Goal: Information Seeking & Learning: Learn about a topic

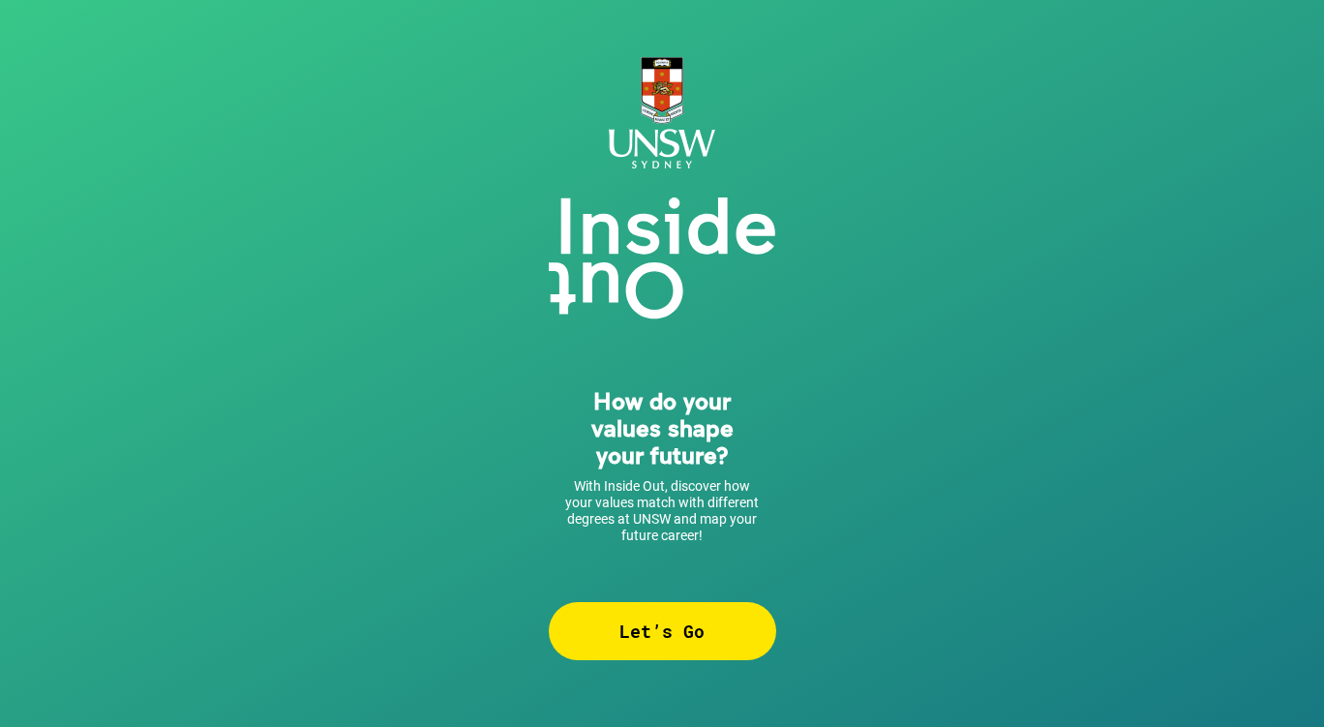
click at [671, 628] on div "Let’s Go" at bounding box center [662, 631] width 227 height 58
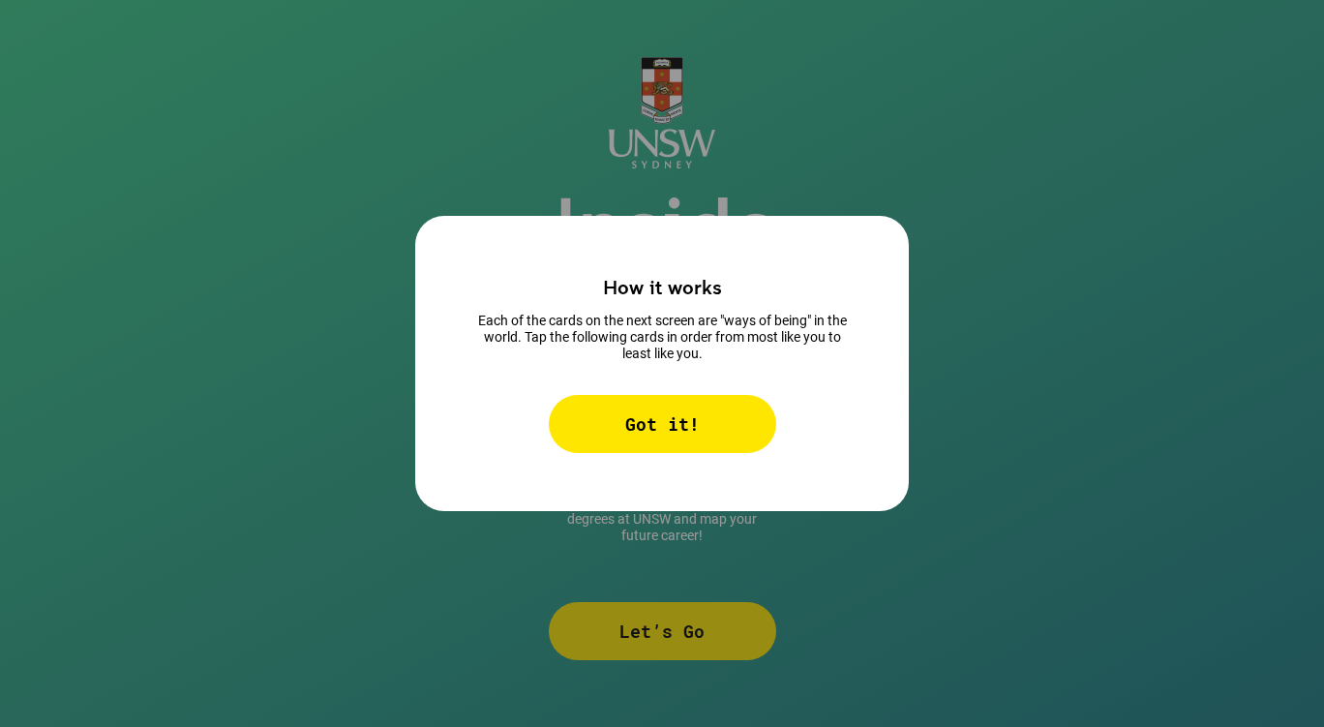
click at [670, 424] on div "Got it!" at bounding box center [662, 424] width 227 height 58
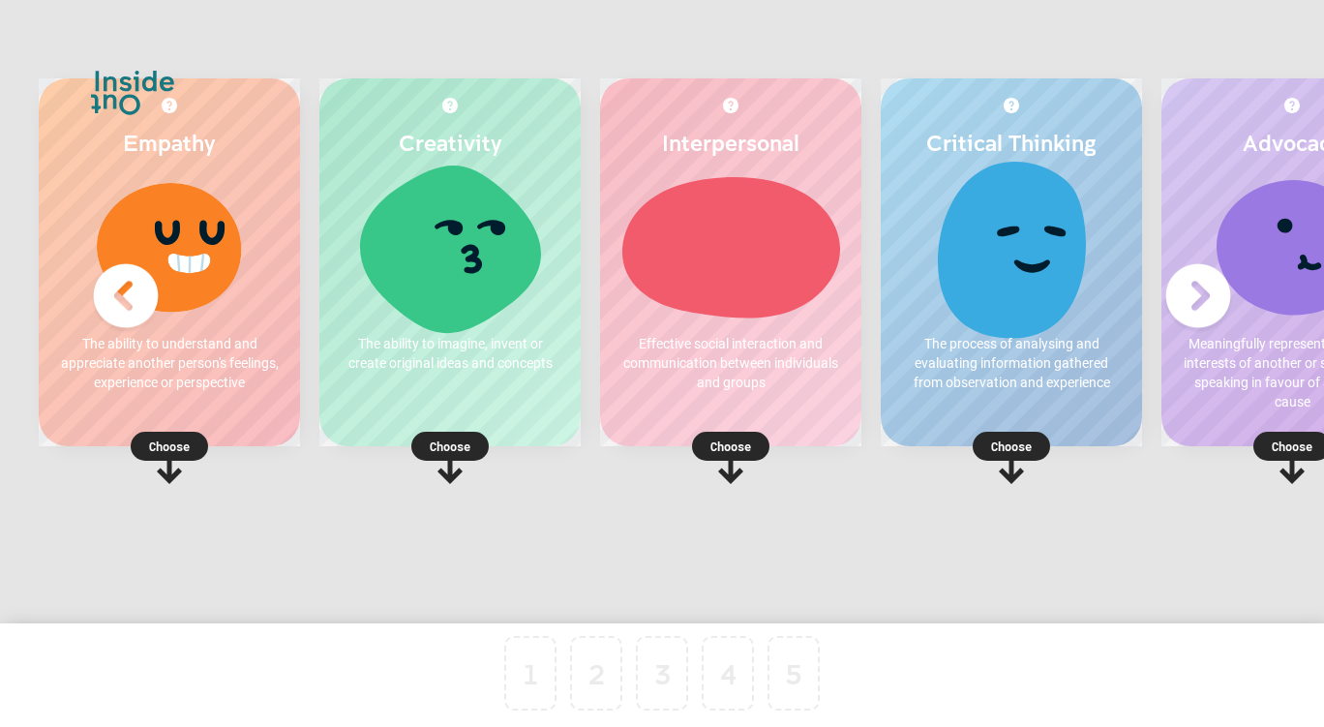
scroll to position [0, 10]
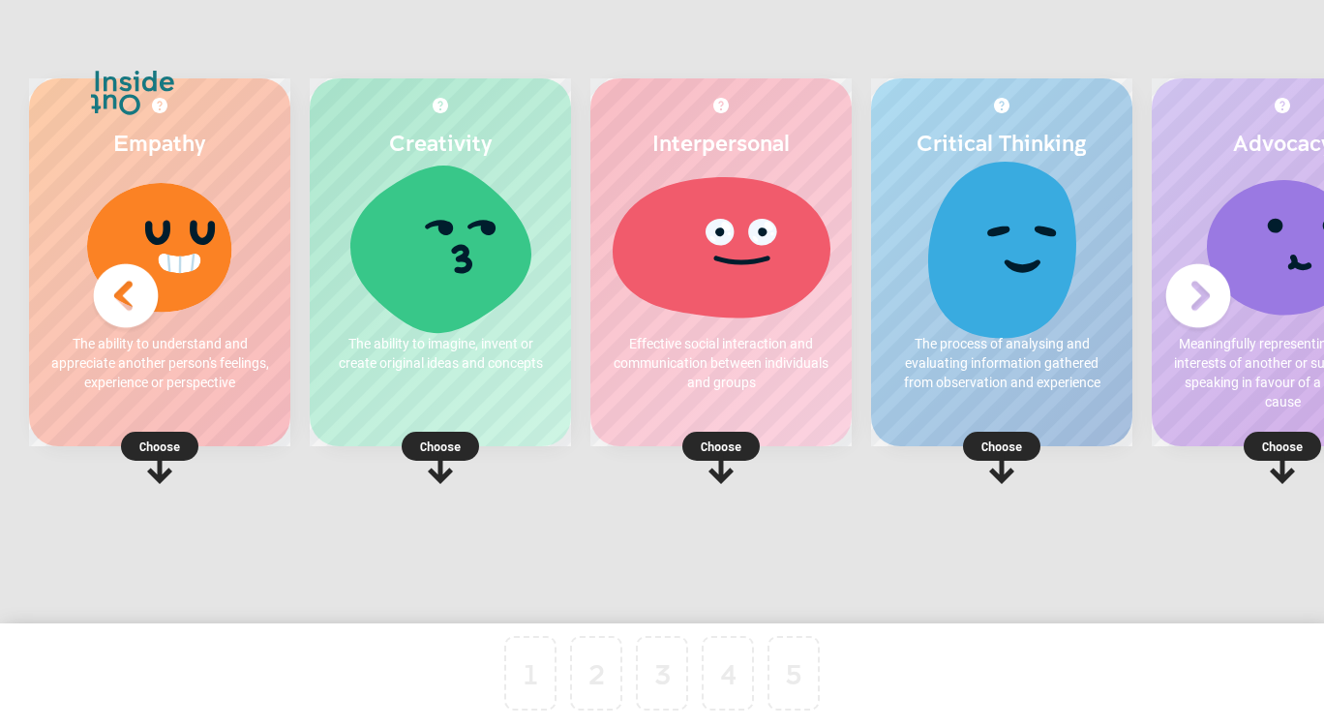
click at [1003, 456] on icon at bounding box center [1001, 468] width 25 height 31
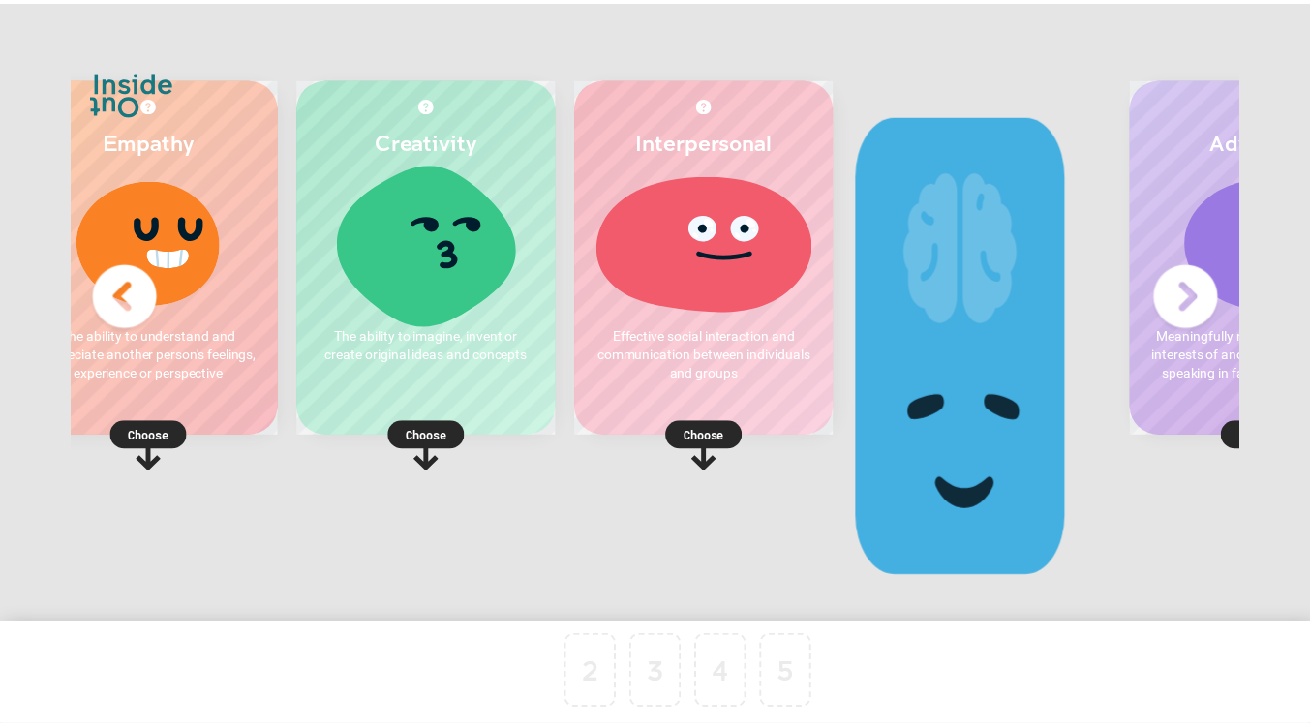
scroll to position [0, 0]
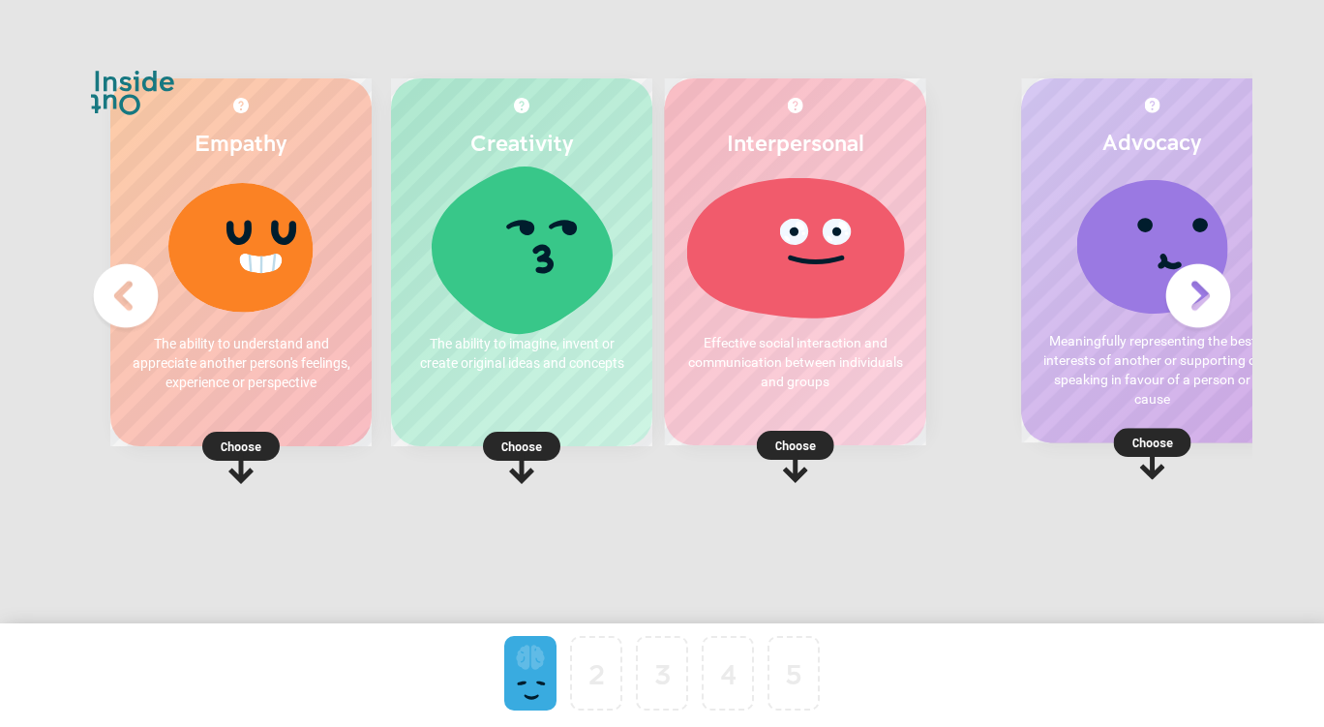
click at [238, 447] on p "Choose" at bounding box center [240, 446] width 261 height 19
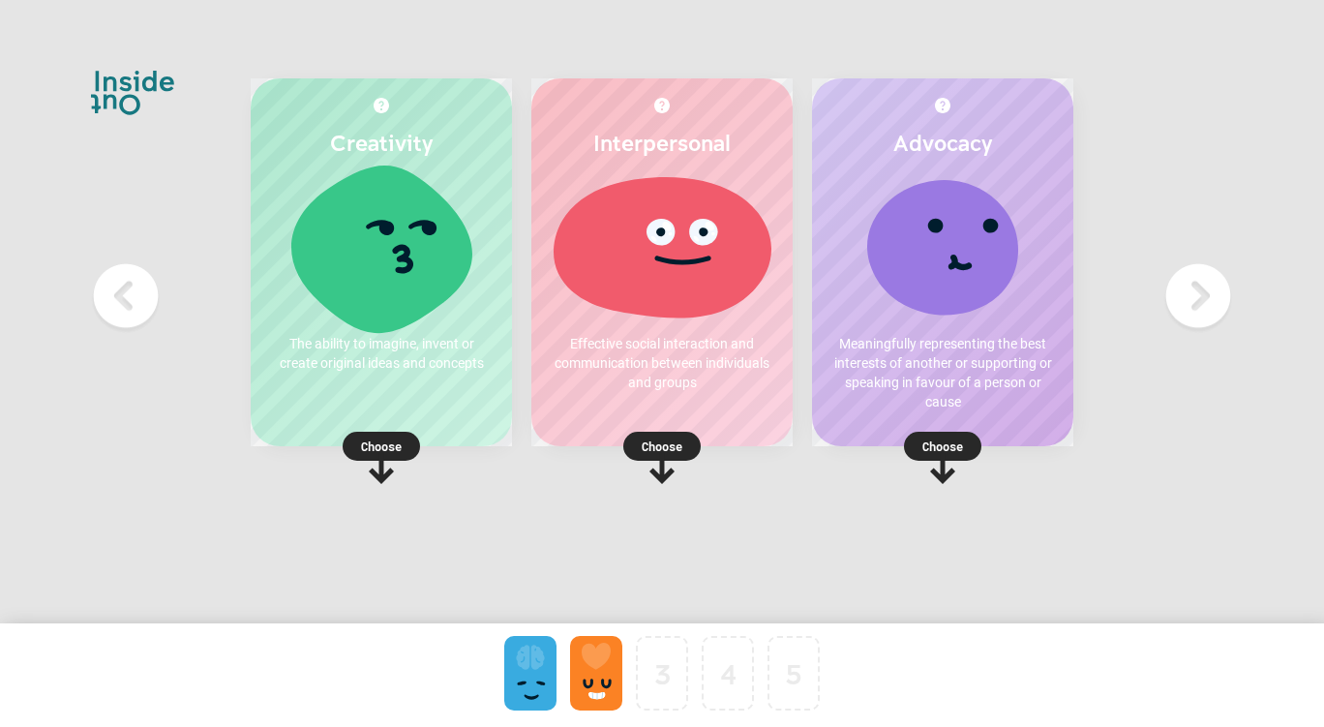
click at [668, 418] on div "Interpersonal Effective social interaction and communication between individual…" at bounding box center [661, 262] width 261 height 368
click at [428, 434] on div "Choose" at bounding box center [381, 444] width 261 height 24
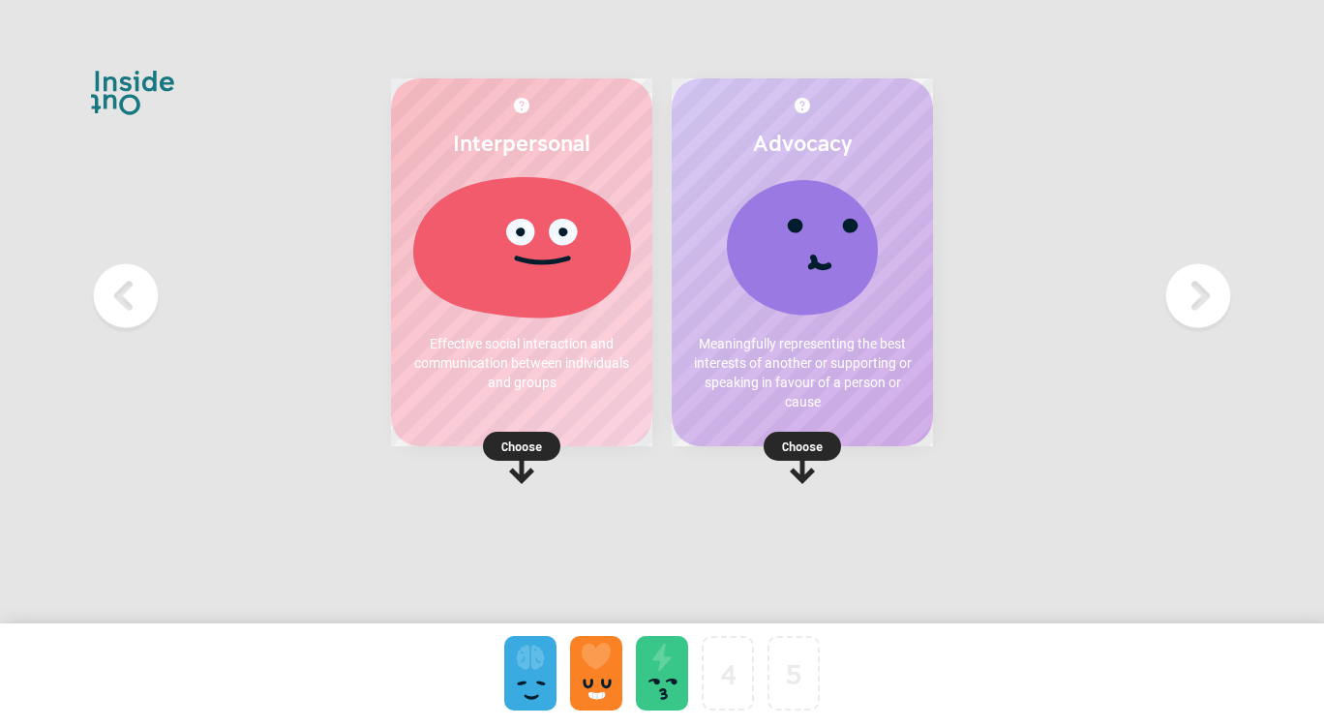
click at [494, 469] on icon at bounding box center [521, 458] width 77 height 52
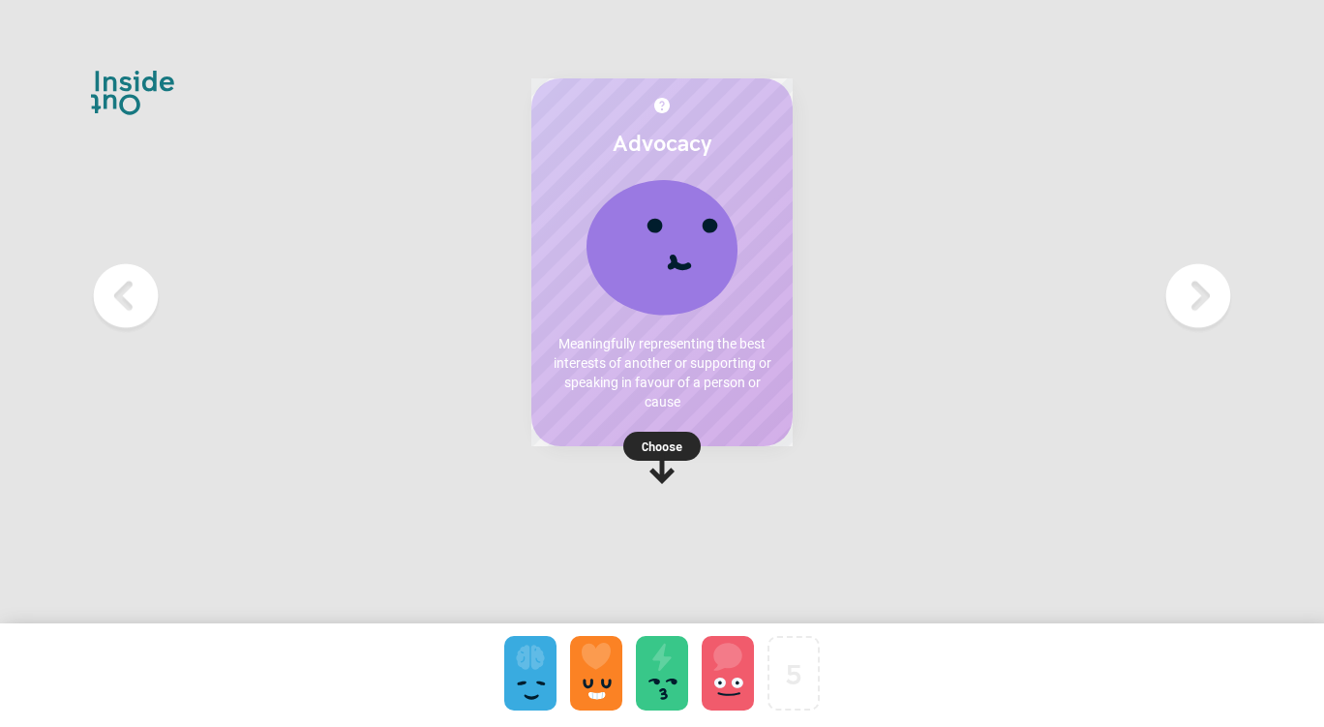
click at [648, 450] on p "Choose" at bounding box center [661, 446] width 261 height 19
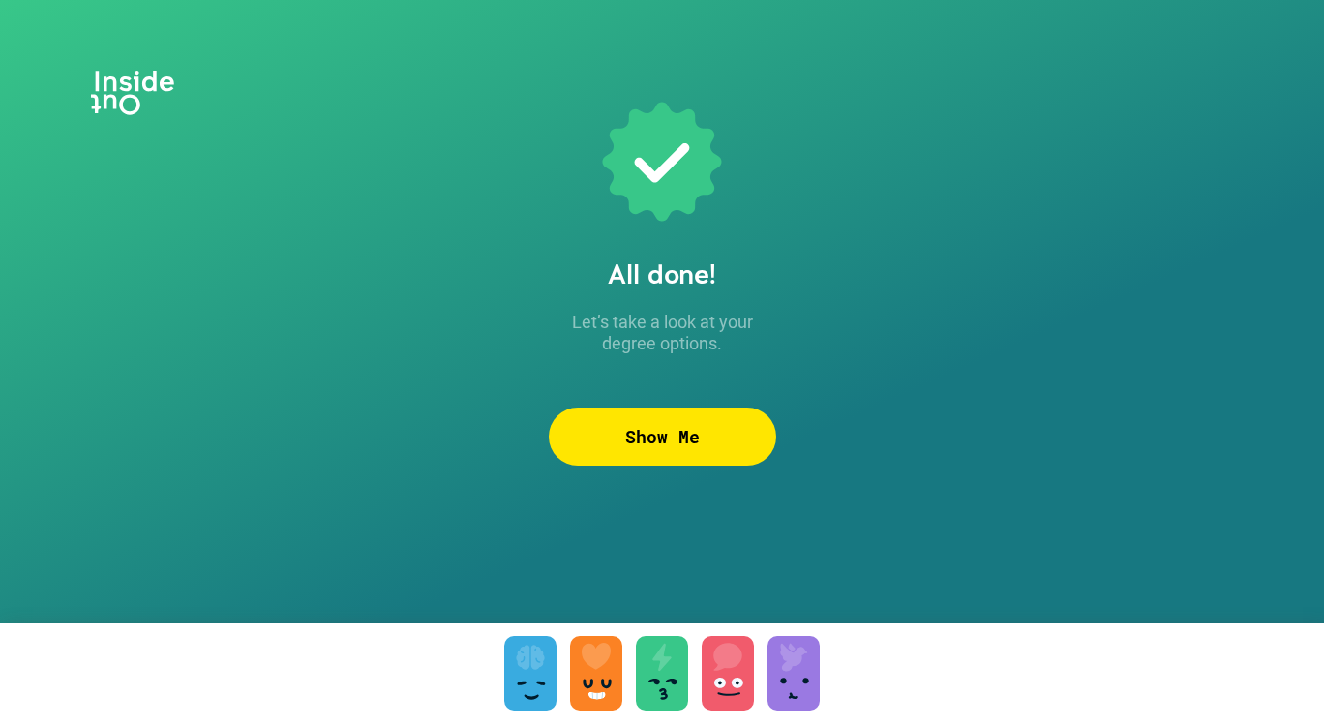
click at [729, 456] on div "Show Me" at bounding box center [662, 437] width 227 height 58
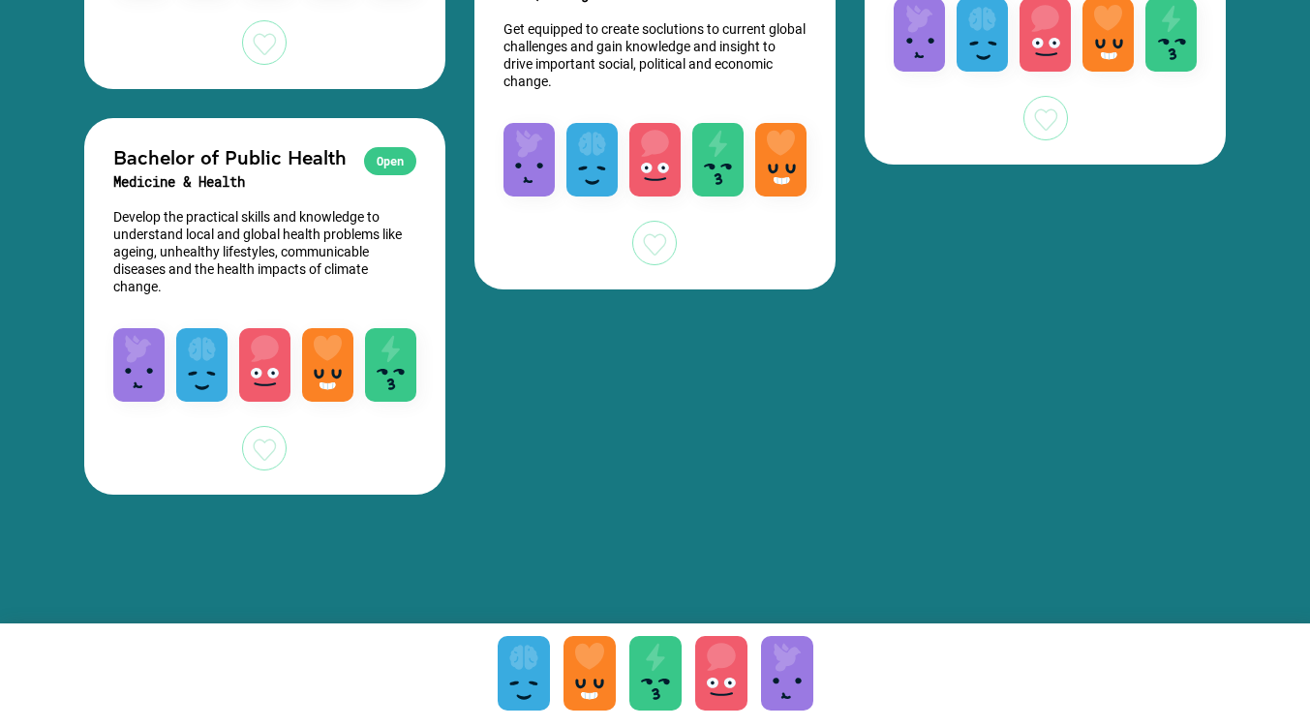
scroll to position [5986, 0]
